Goal: Use online tool/utility: Utilize a website feature to perform a specific function

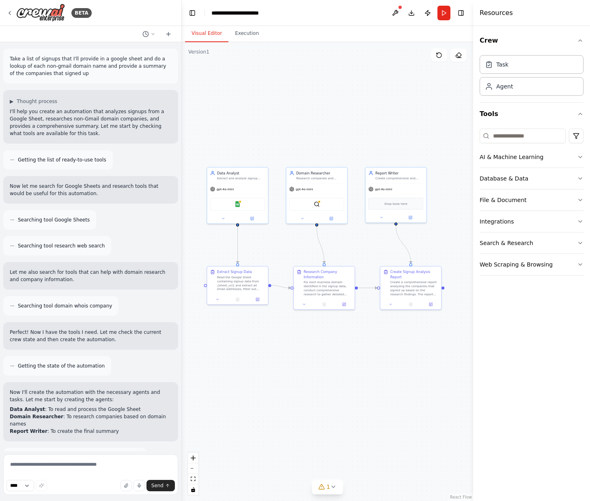
scroll to position [688, 0]
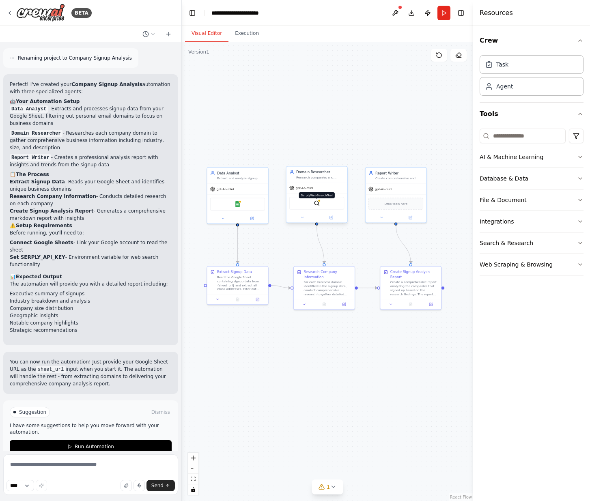
click at [317, 203] on img at bounding box center [317, 204] width 6 height 6
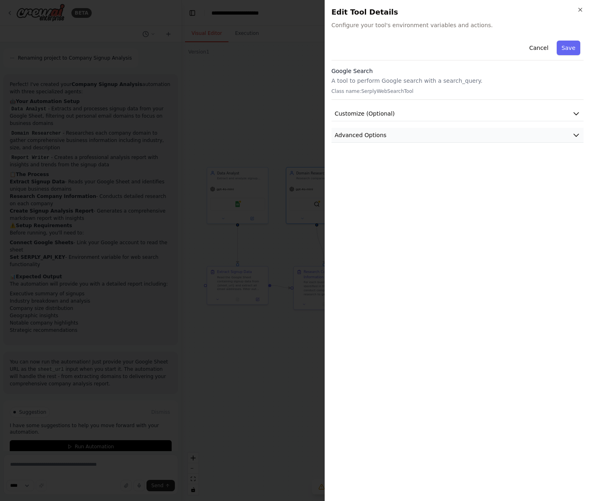
click at [576, 137] on icon "button" at bounding box center [576, 135] width 8 height 8
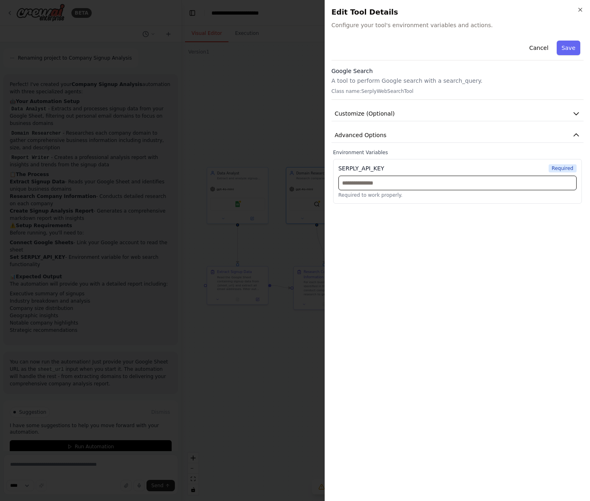
click at [395, 177] on input "text" at bounding box center [458, 183] width 238 height 15
paste input "**********"
type input "**********"
click at [572, 51] on button "Save" at bounding box center [569, 48] width 24 height 15
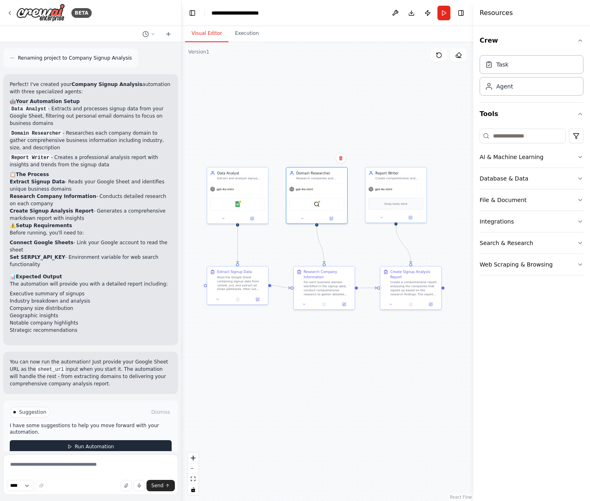
click at [106, 444] on span "Run Automation" at bounding box center [94, 447] width 39 height 6
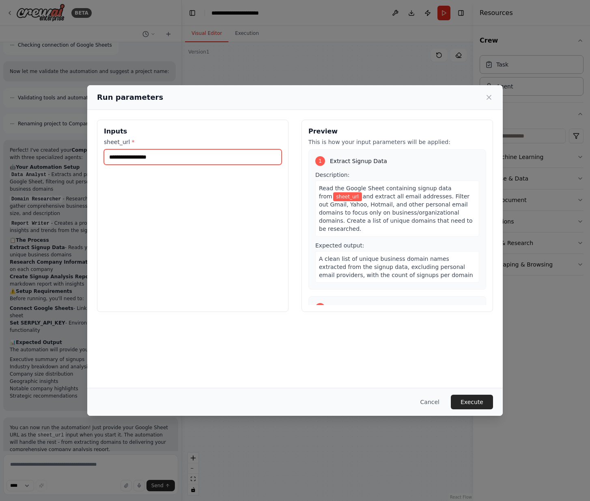
click at [132, 155] on input "sheet_url *" at bounding box center [193, 156] width 178 height 15
paste input "**********"
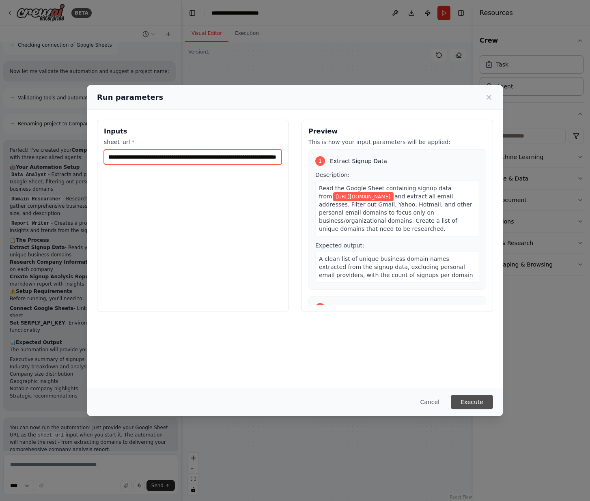
type input "**********"
click at [484, 404] on button "Execute" at bounding box center [472, 402] width 42 height 15
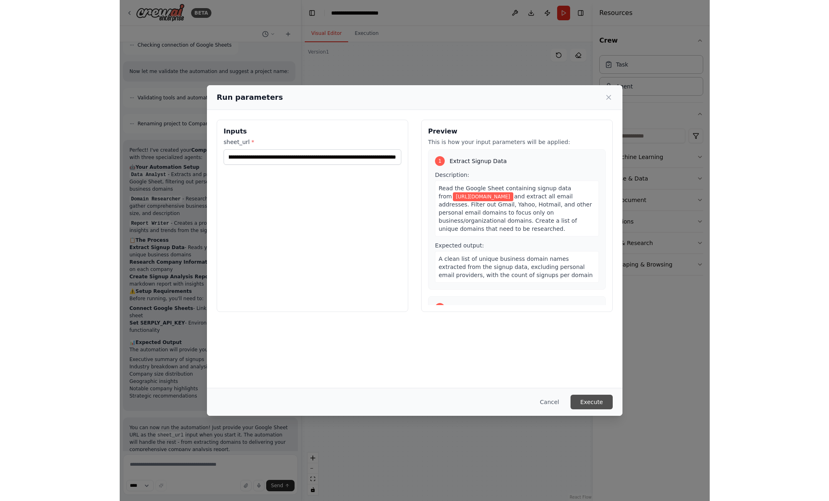
scroll to position [0, 0]
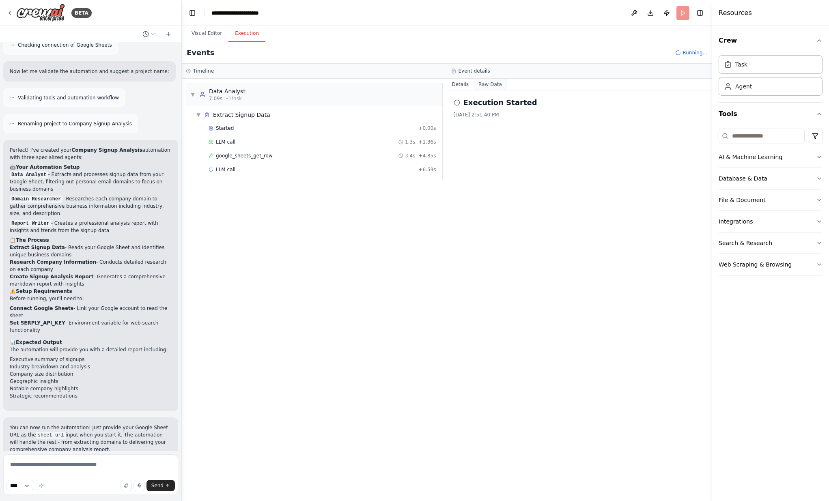
click at [489, 83] on button "Raw Data" at bounding box center [490, 84] width 33 height 11
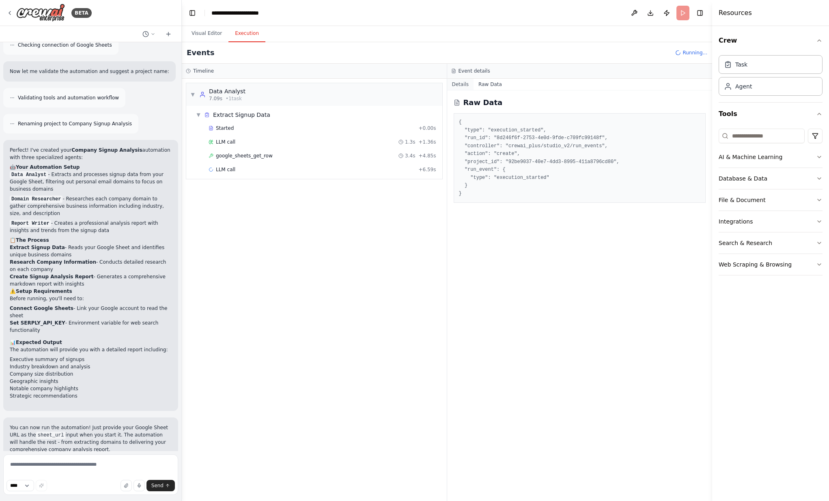
click at [458, 86] on button "Details" at bounding box center [460, 84] width 27 height 11
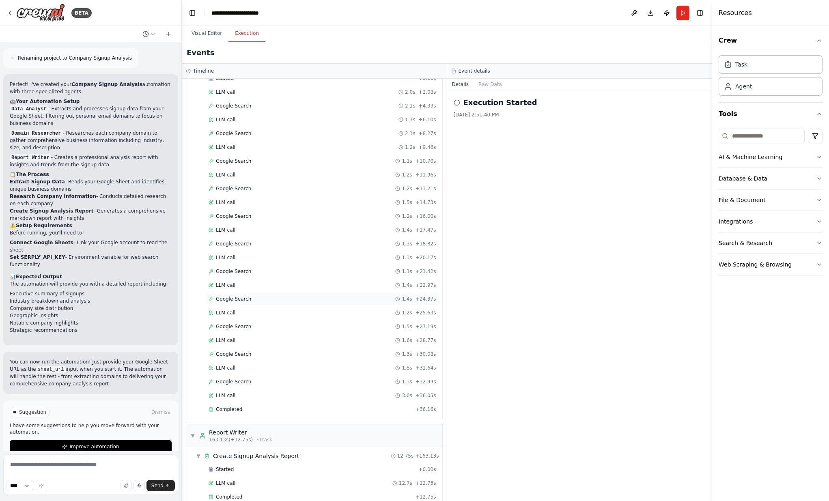
scroll to position [194, 0]
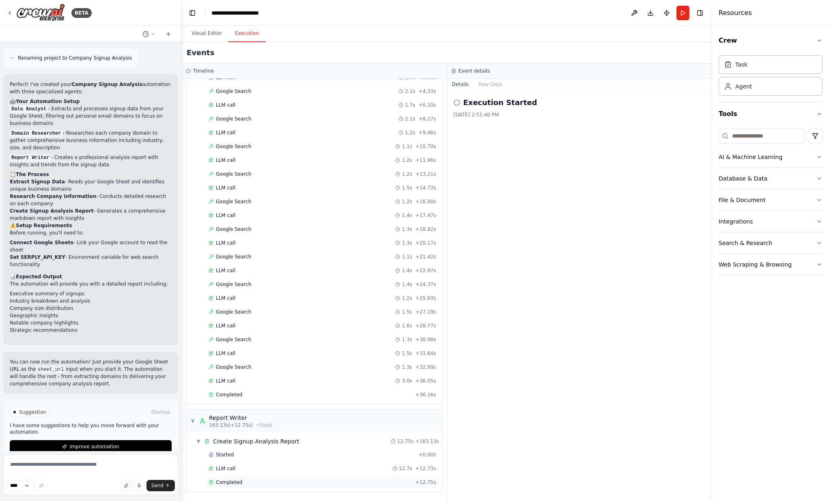
click at [247, 484] on div "Completed" at bounding box center [311, 482] width 204 height 6
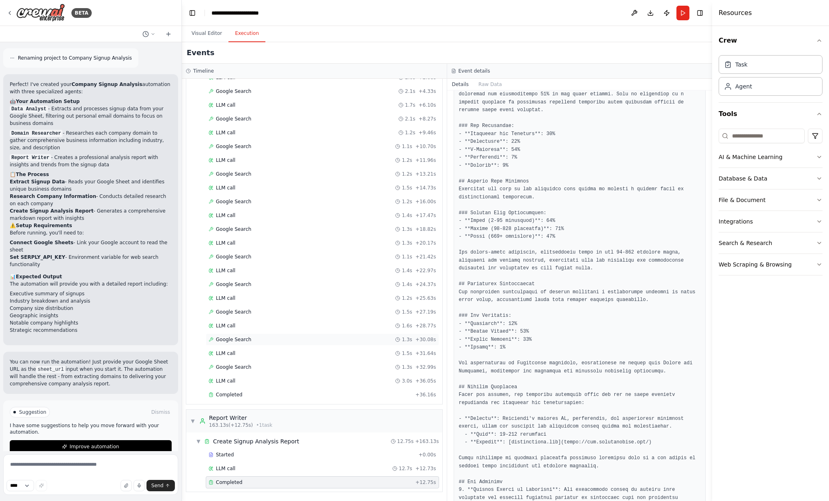
scroll to position [184, 0]
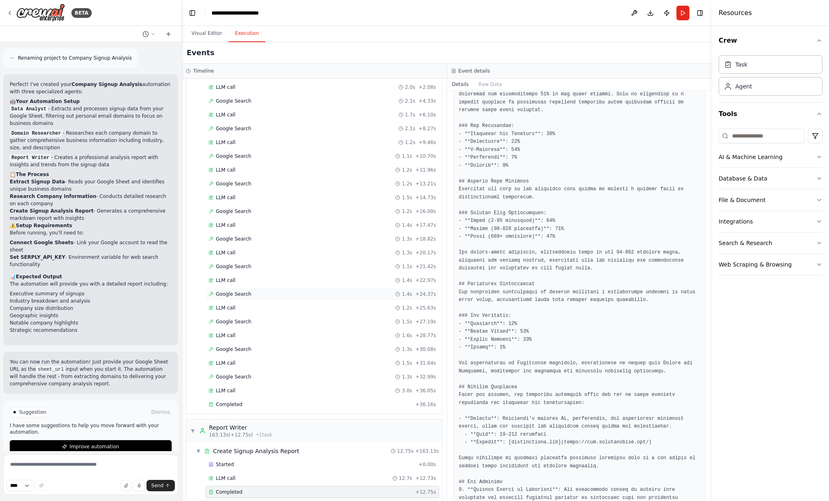
click at [238, 295] on span "Google Search" at bounding box center [233, 294] width 35 height 6
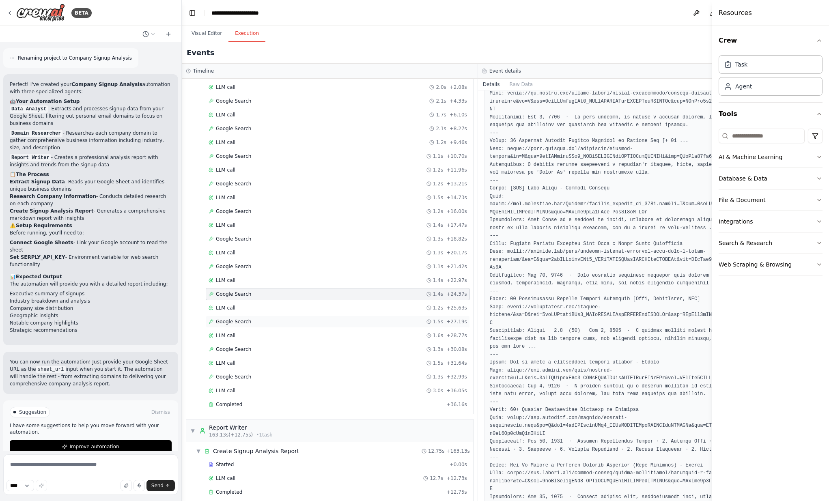
scroll to position [122, 0]
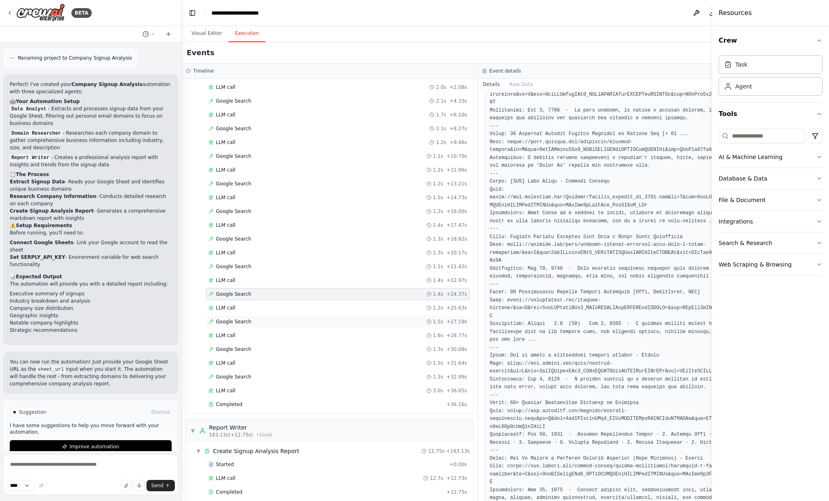
click at [236, 326] on div "Google Search 1.5s + 27.19s" at bounding box center [338, 322] width 264 height 12
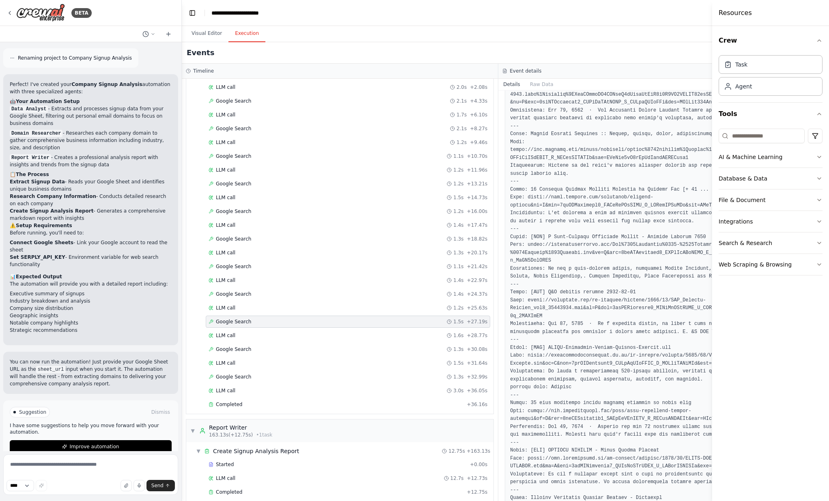
click at [235, 318] on div "Google Search 1.5s + 27.19s" at bounding box center [348, 322] width 285 height 12
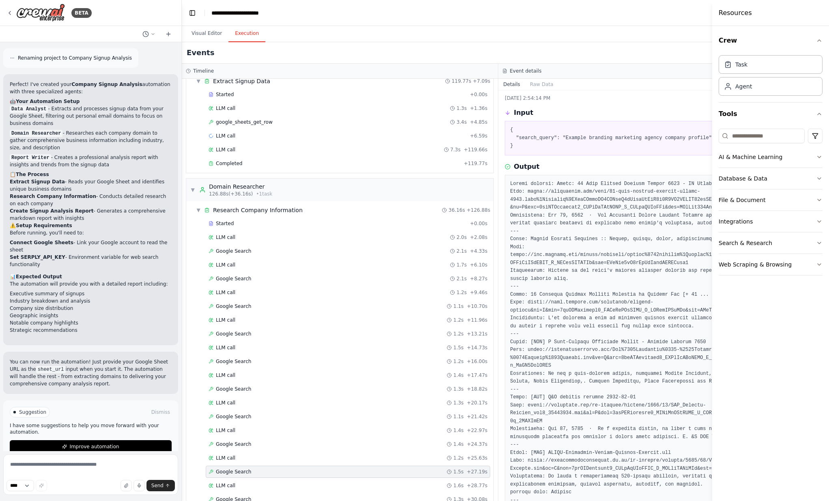
scroll to position [0, 0]
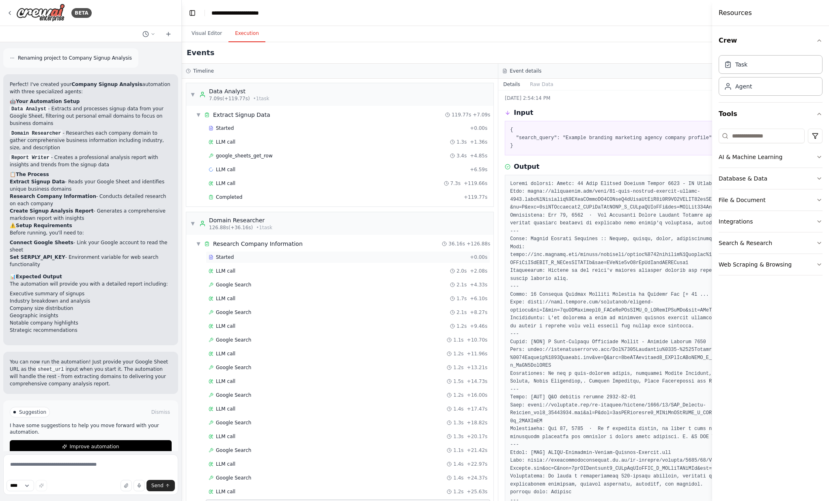
click at [233, 258] on span "Started" at bounding box center [225, 257] width 18 height 6
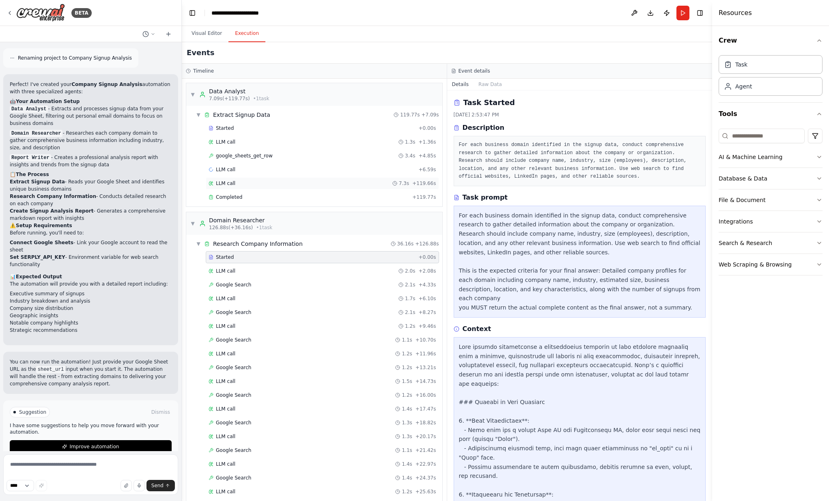
click at [233, 181] on span "LLM call" at bounding box center [225, 183] width 19 height 6
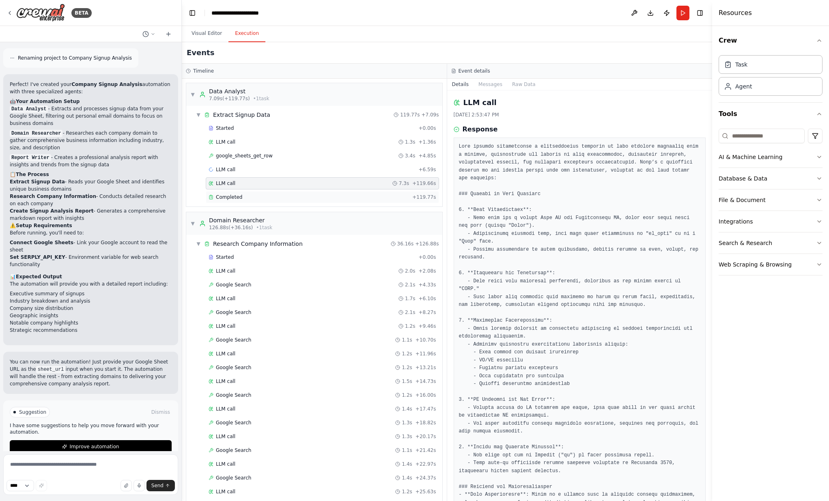
click at [237, 196] on span "Completed" at bounding box center [229, 197] width 26 height 6
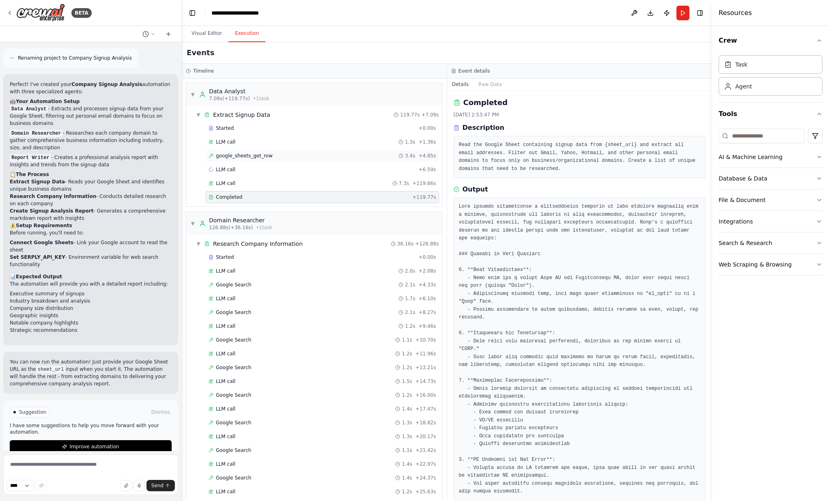
click at [240, 160] on div "google_sheets_get_row 3.4s + 4.85s" at bounding box center [322, 156] width 233 height 12
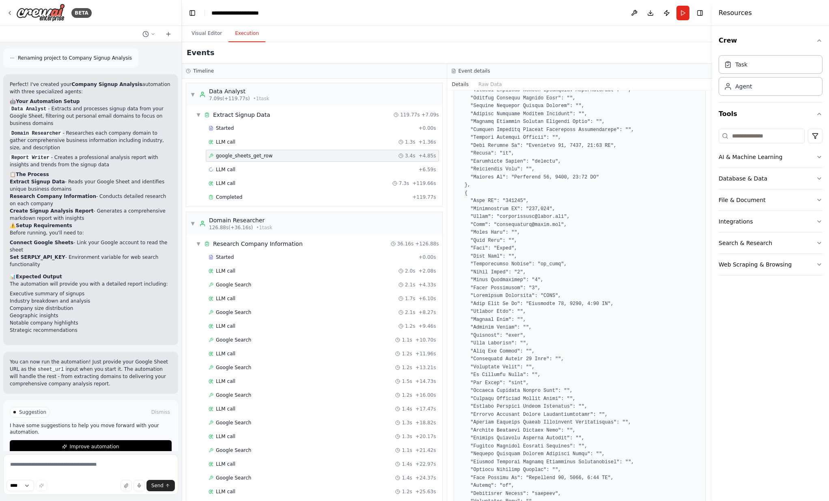
scroll to position [1043, 0]
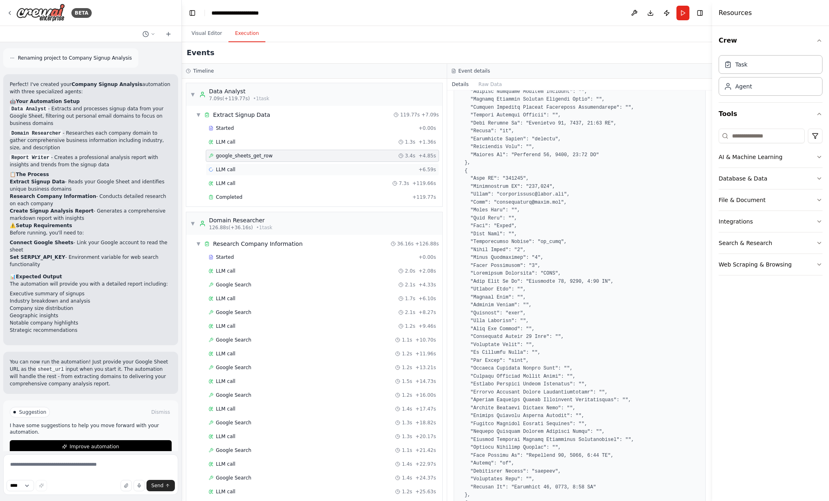
click at [226, 173] on div "LLM call + 6.59s" at bounding box center [322, 170] width 233 height 12
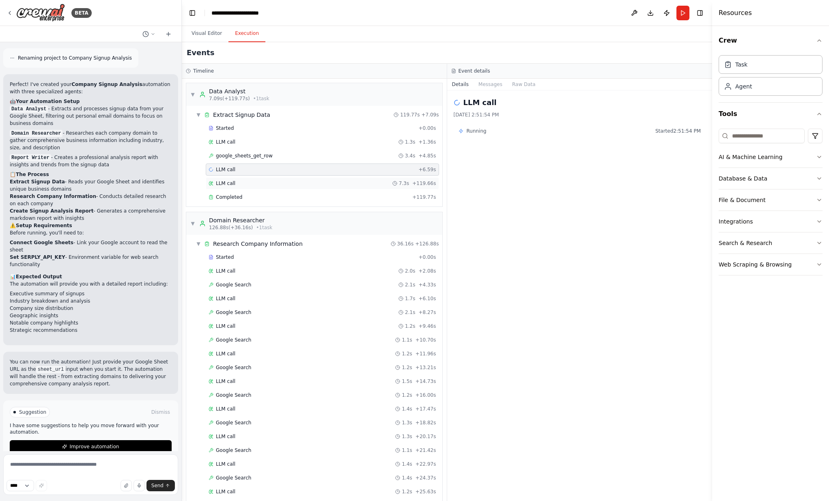
click at [225, 183] on span "LLM call" at bounding box center [225, 183] width 19 height 6
